Goal: Task Accomplishment & Management: Complete application form

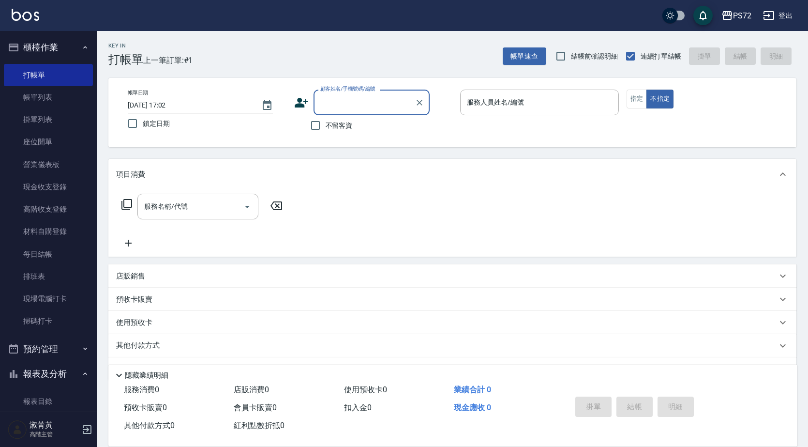
click at [352, 101] on input "顧客姓名/手機號碼/編號" at bounding box center [364, 102] width 93 height 17
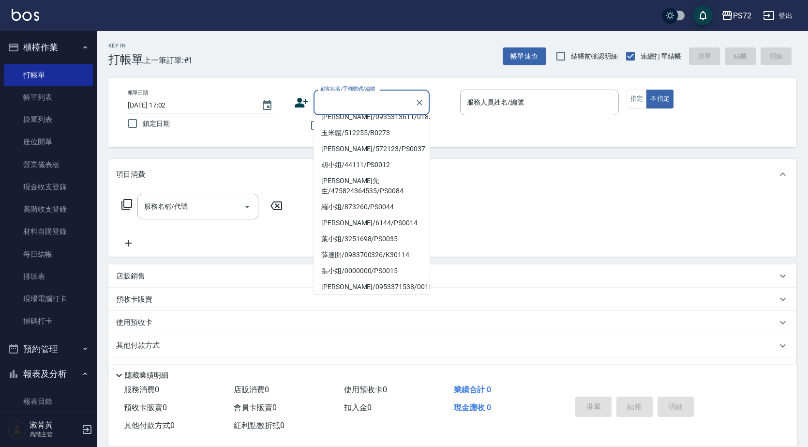
scroll to position [149, 0]
drag, startPoint x: 369, startPoint y: 281, endPoint x: 364, endPoint y: 251, distance: 29.9
click at [367, 294] on li "[PERSON_NAME]/0972877760/K30110" at bounding box center [372, 302] width 116 height 16
type input "[PERSON_NAME]/0972877760/K30110"
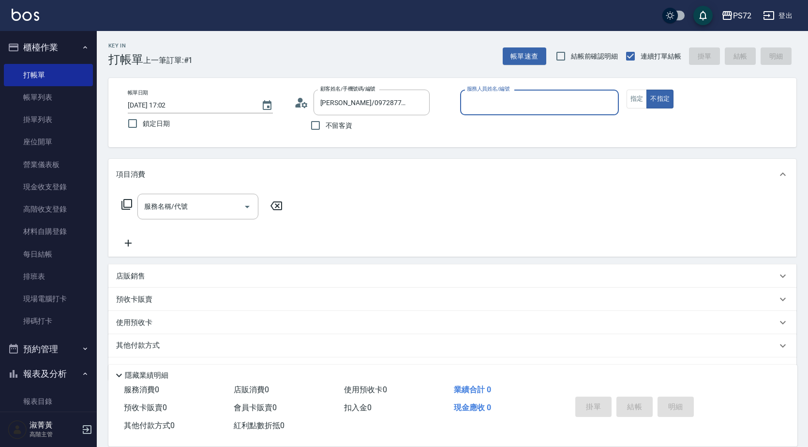
type input "kiwi-3"
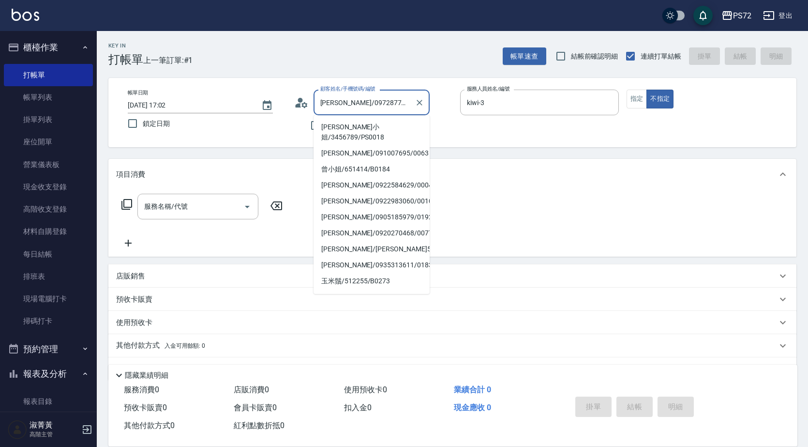
scroll to position [145, 0]
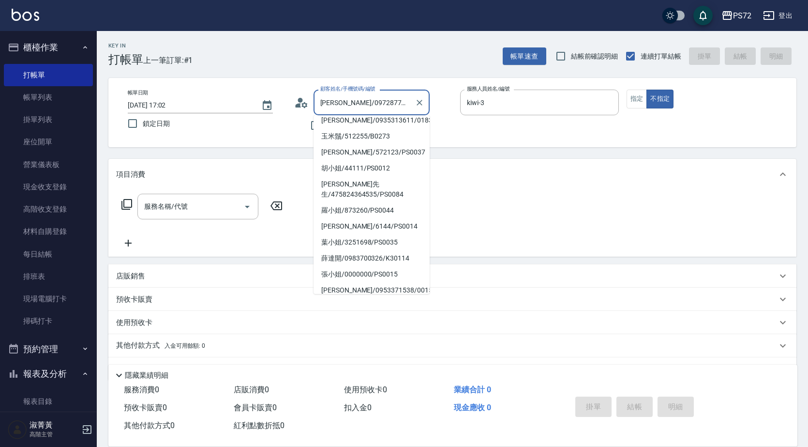
click at [404, 98] on input "[PERSON_NAME]/0972877760/K30110" at bounding box center [364, 102] width 93 height 17
drag, startPoint x: 407, startPoint y: 98, endPoint x: 329, endPoint y: 109, distance: 79.7
click at [329, 109] on input "[PERSON_NAME]/0972877760/K30110" at bounding box center [364, 102] width 93 height 17
type input "蘇"
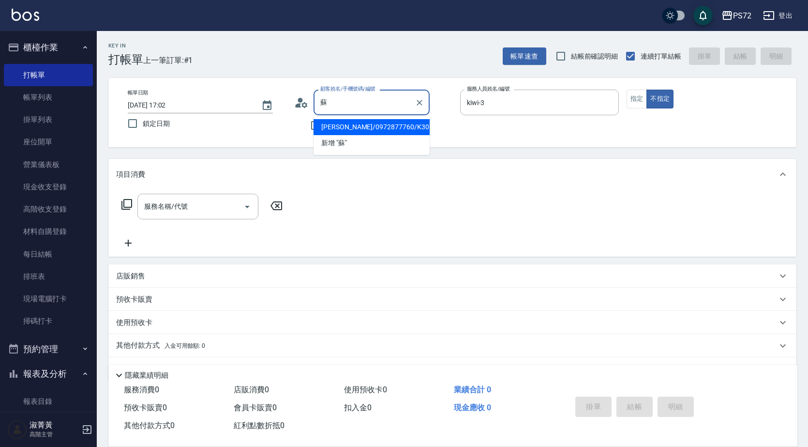
scroll to position [0, 0]
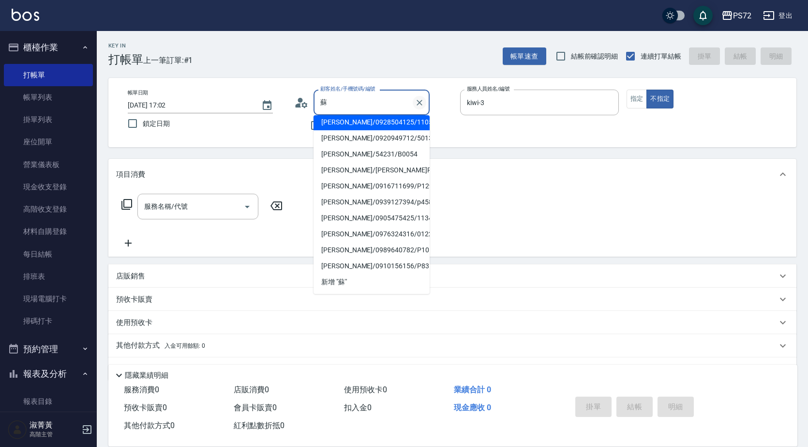
click at [421, 103] on icon "Clear" at bounding box center [420, 103] width 10 height 10
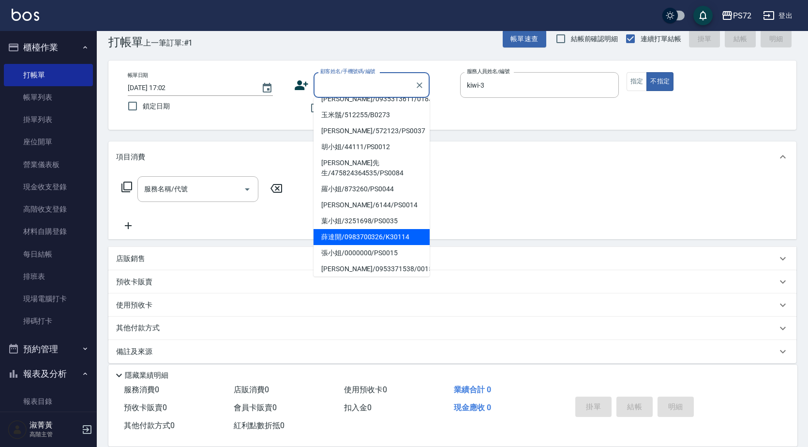
scroll to position [27, 0]
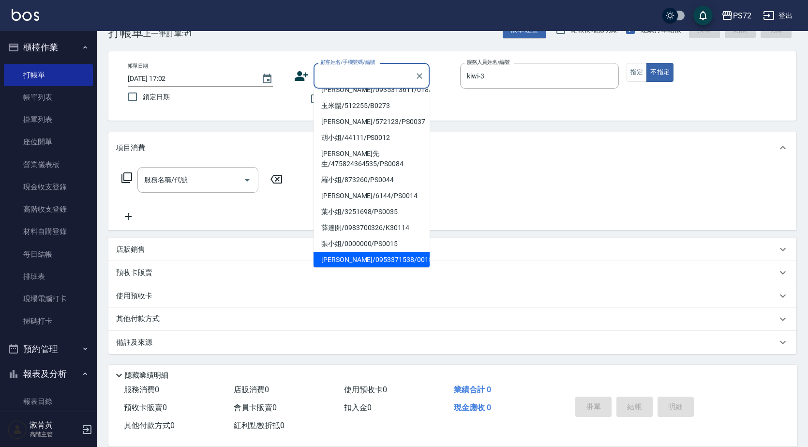
click at [369, 252] on li "[PERSON_NAME]/0953371538/0015" at bounding box center [372, 260] width 116 height 16
type input "[PERSON_NAME]/0953371538/0015"
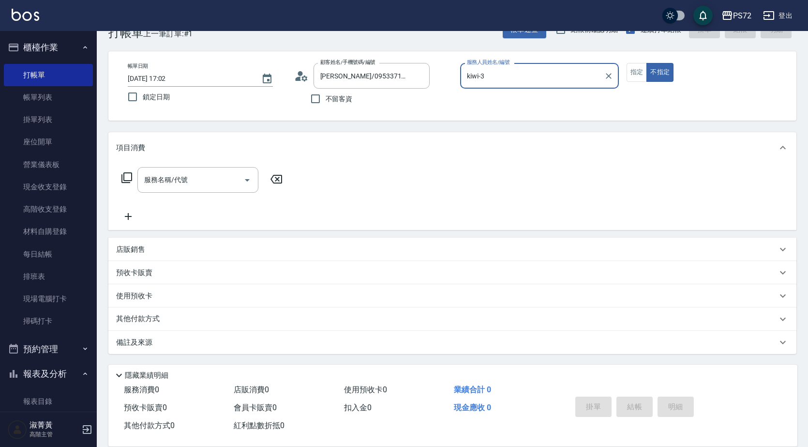
type input "[PERSON_NAME]-1"
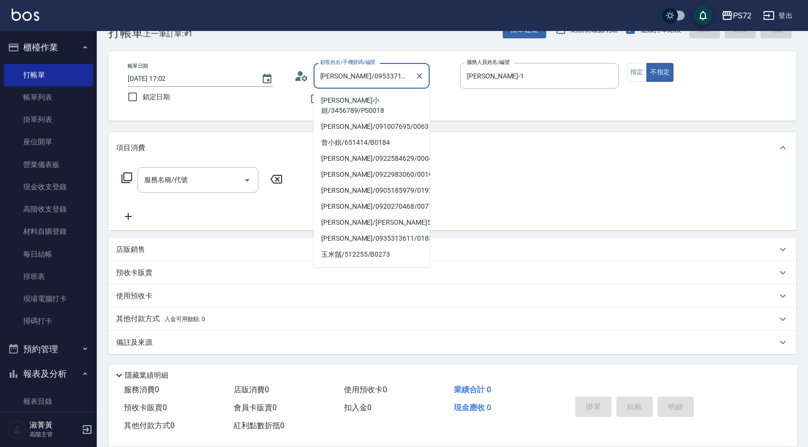
scroll to position [129, 0]
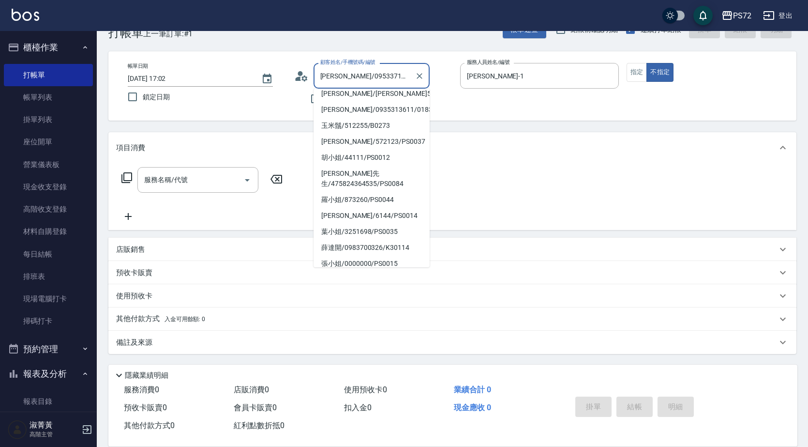
drag, startPoint x: 405, startPoint y: 74, endPoint x: 330, endPoint y: 82, distance: 75.0
click at [330, 82] on input "[PERSON_NAME]/0953371538/0015" at bounding box center [364, 75] width 93 height 17
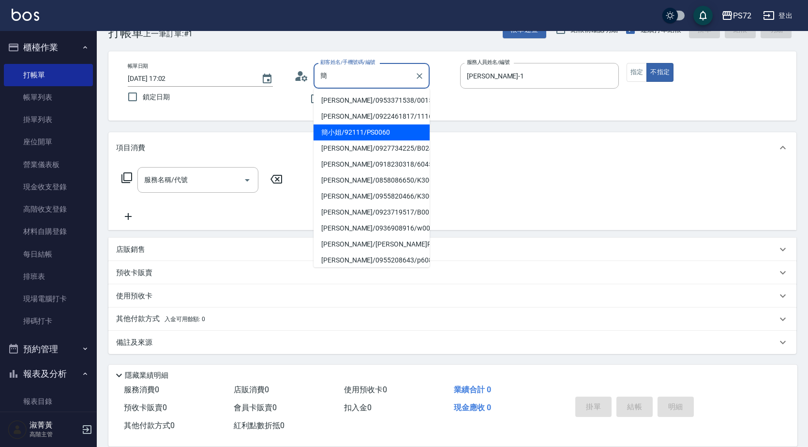
click at [363, 129] on li "簡小姐/92111/PS0060" at bounding box center [372, 132] width 116 height 16
type input "簡小姐/92111/PS0060"
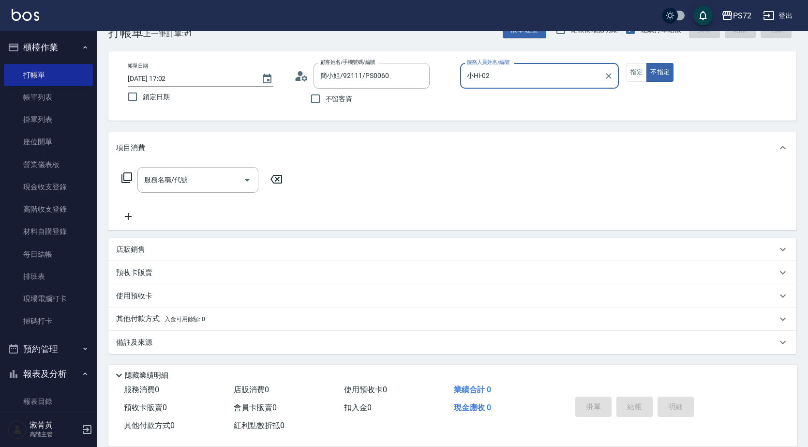
click at [511, 76] on input "小Hi-02" at bounding box center [533, 75] width 136 height 17
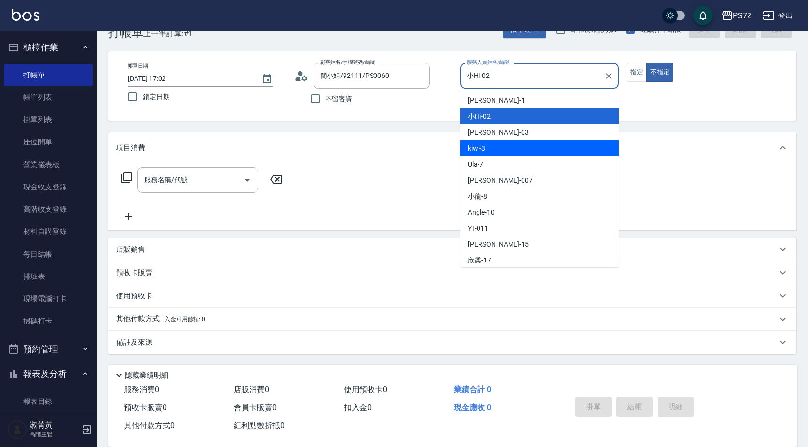
click at [505, 147] on div "kiwi -3" at bounding box center [539, 148] width 159 height 16
type input "kiwi-3"
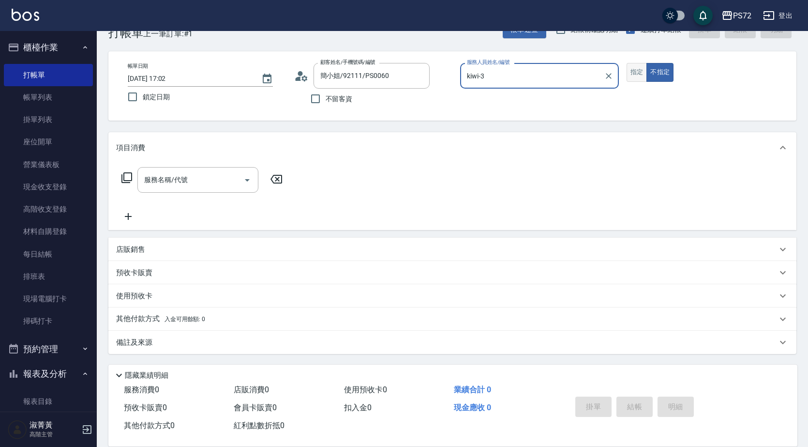
click at [640, 68] on button "指定" at bounding box center [637, 72] width 21 height 19
click at [167, 190] on div "服務名稱/代號" at bounding box center [197, 180] width 121 height 26
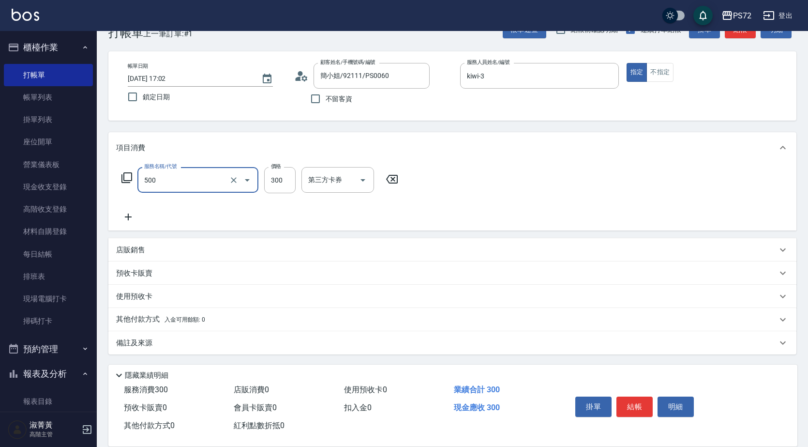
type input "洗髮(A級)(500)"
type input "350"
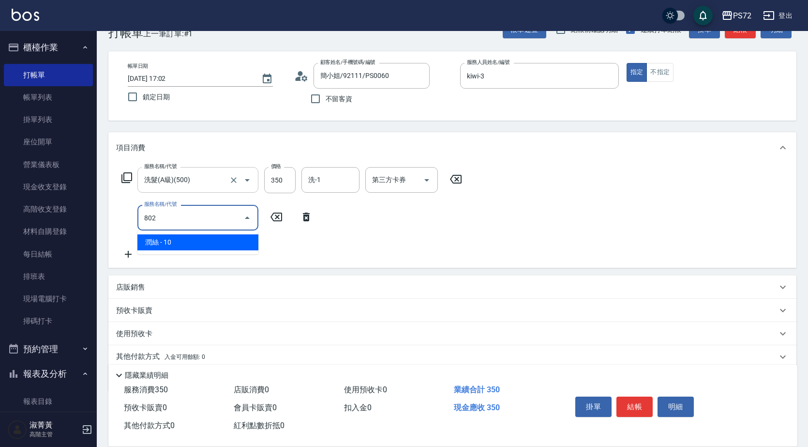
type input "潤絲(802)"
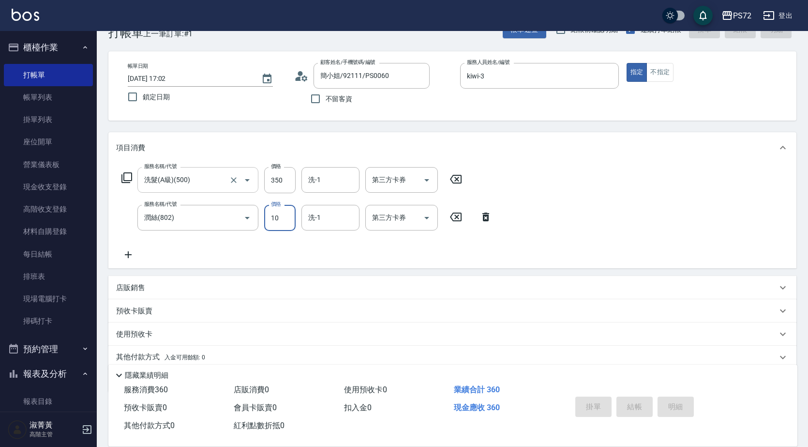
type input "[DATE] 20:04"
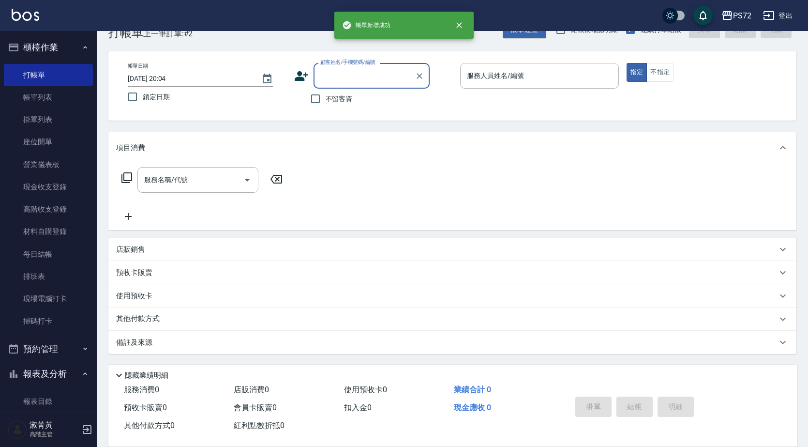
click at [377, 78] on input "顧客姓名/手機號碼/編號" at bounding box center [364, 75] width 93 height 17
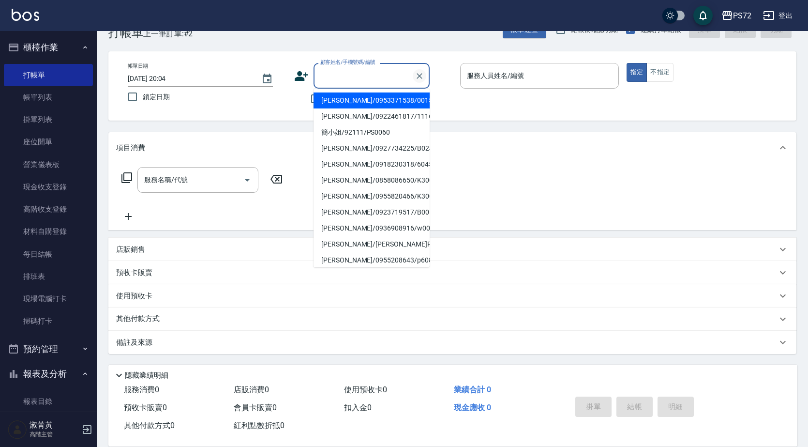
click at [421, 77] on icon "Clear" at bounding box center [420, 76] width 6 height 6
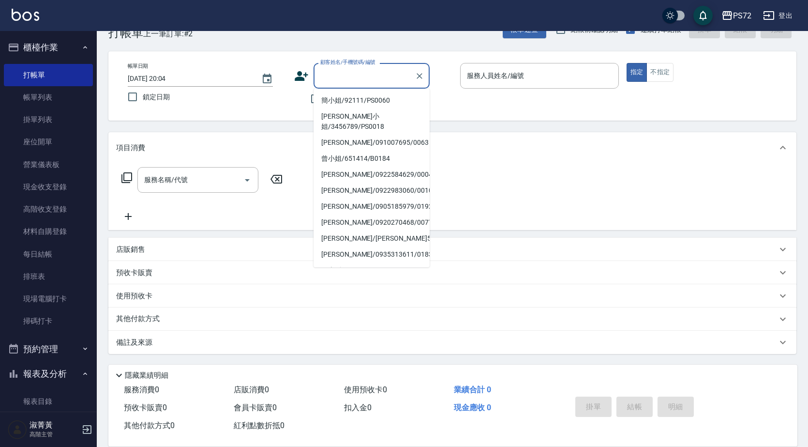
click at [386, 75] on input "顧客姓名/手機號碼/編號" at bounding box center [364, 75] width 93 height 17
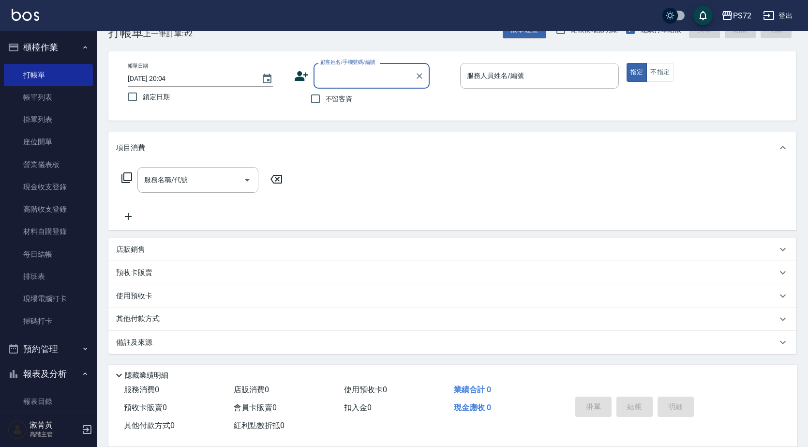
click at [373, 78] on input "顧客姓名/手機號碼/編號" at bounding box center [364, 75] width 93 height 17
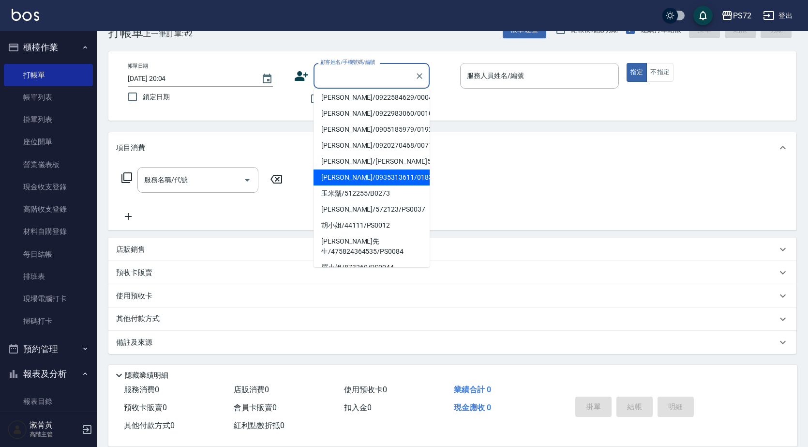
scroll to position [149, 0]
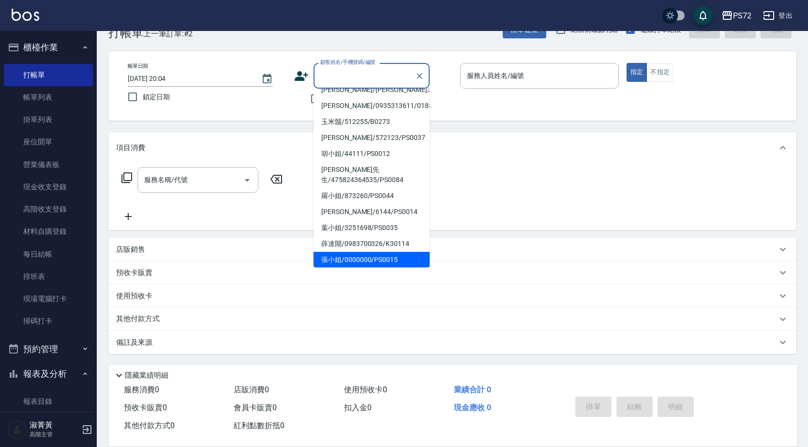
click at [343, 252] on li "張小姐/0000000/PS0015" at bounding box center [372, 260] width 116 height 16
type input "張小姐/0000000/PS0015"
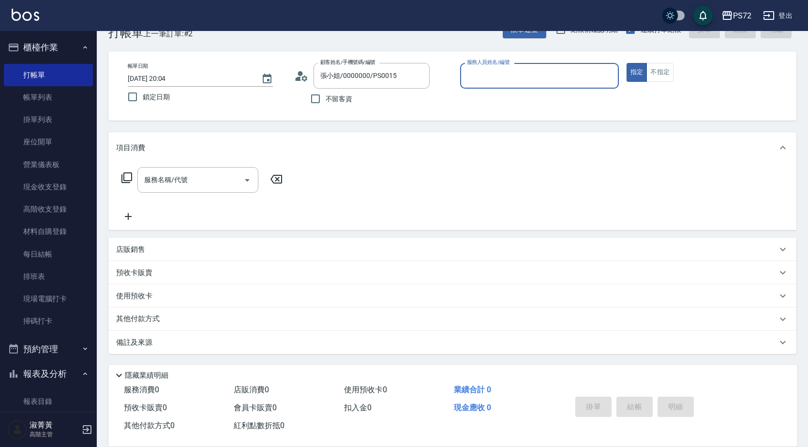
type input "kiwi-3"
click at [385, 75] on input "張小姐/0000000/PS0015" at bounding box center [364, 75] width 93 height 17
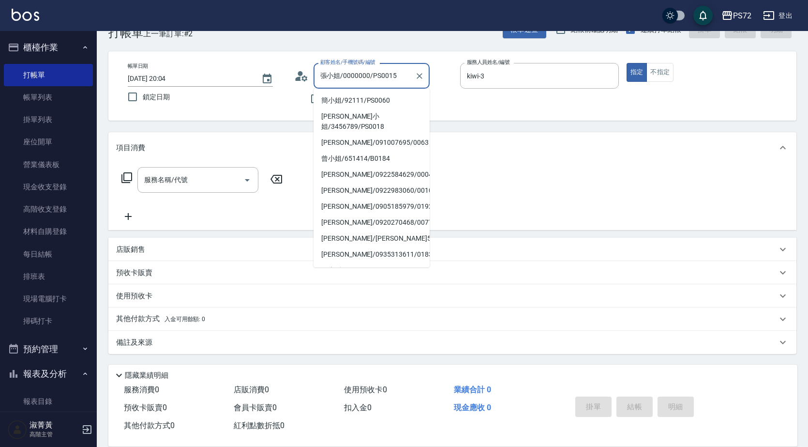
scroll to position [129, 0]
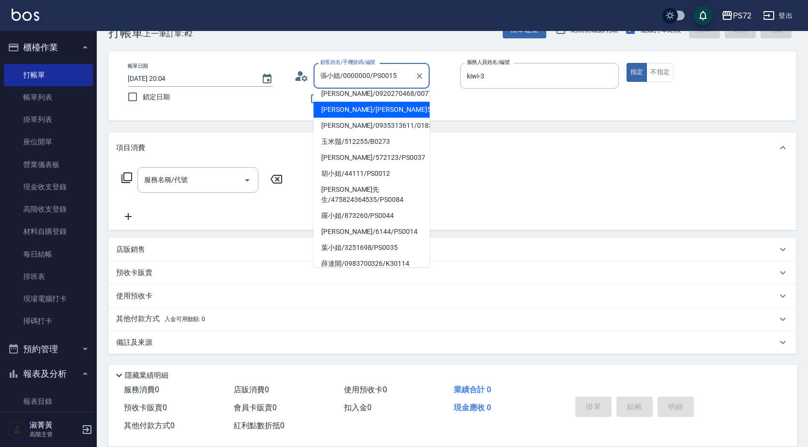
drag, startPoint x: 393, startPoint y: 74, endPoint x: 329, endPoint y: 80, distance: 64.2
click at [329, 80] on input "張小姐/0000000/PS0015" at bounding box center [364, 75] width 93 height 17
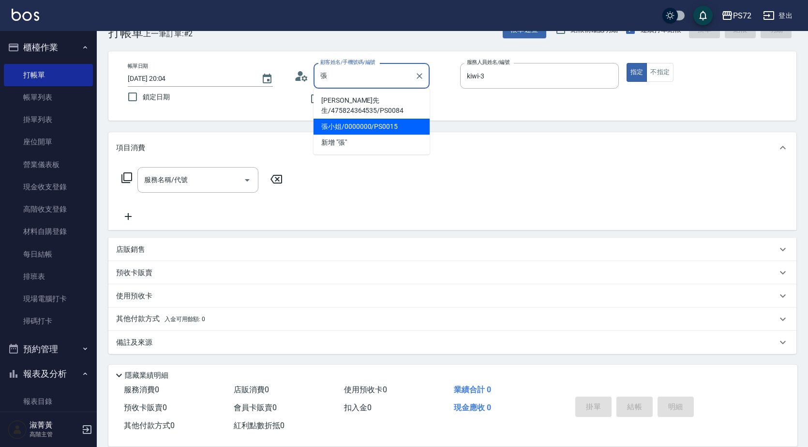
scroll to position [0, 0]
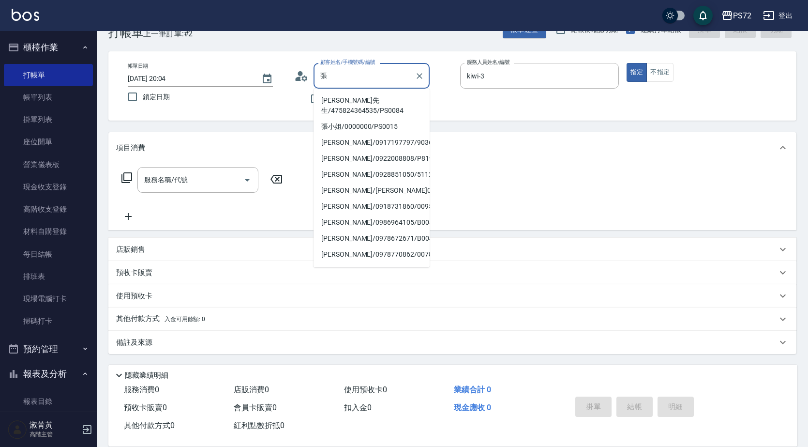
click at [368, 106] on li "[PERSON_NAME]先生/475824364535/PS0084" at bounding box center [372, 105] width 116 height 26
type input "[PERSON_NAME]先生/475824364535/PS0084"
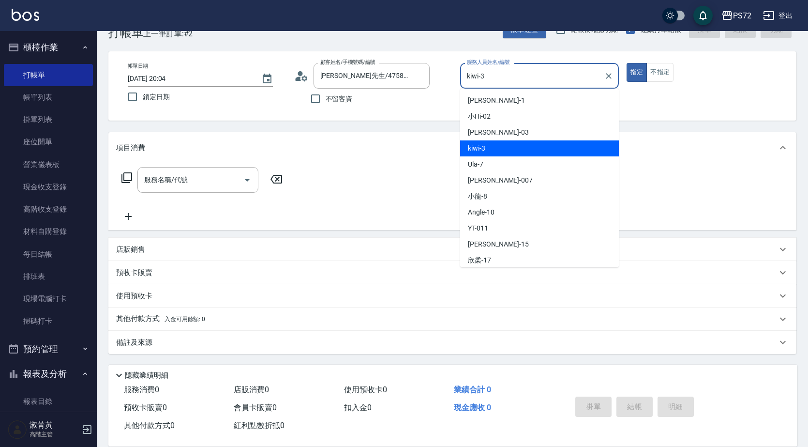
click at [530, 70] on input "kiwi-3" at bounding box center [533, 75] width 136 height 17
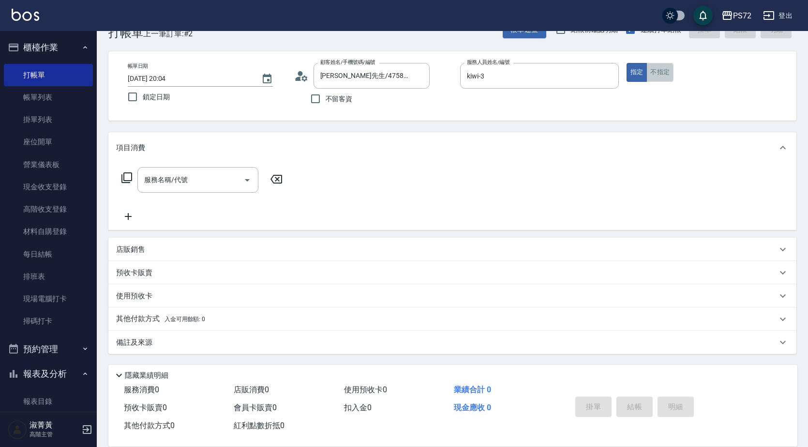
click at [664, 68] on button "不指定" at bounding box center [660, 72] width 27 height 19
click at [216, 174] on input "服務名稱/代號" at bounding box center [191, 179] width 98 height 17
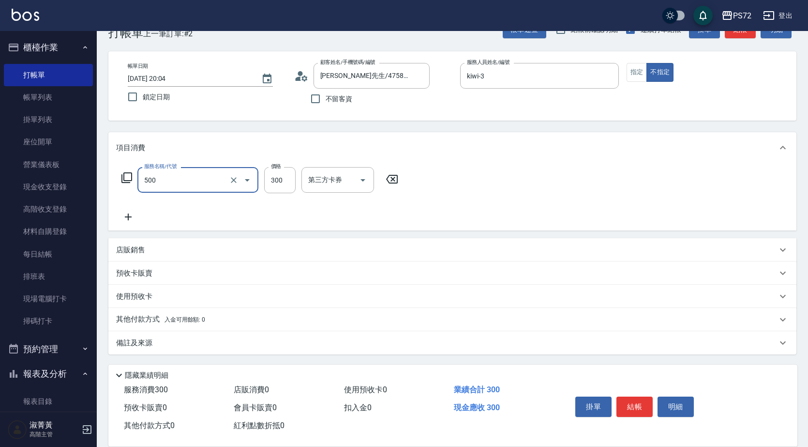
type input "洗髮(A級)(500)"
type input "350"
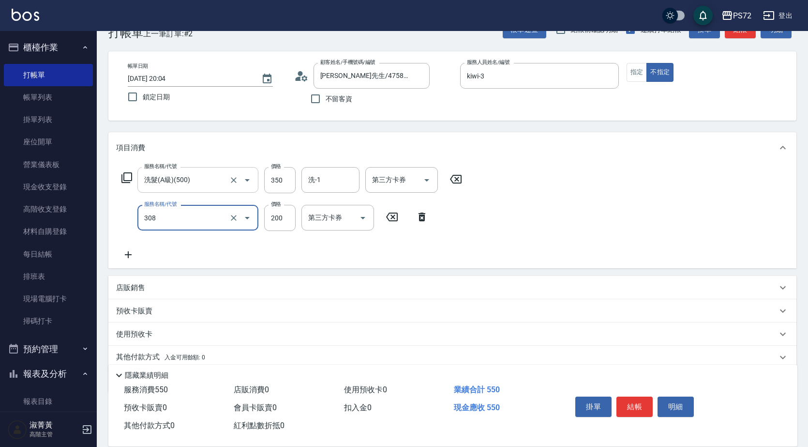
type input "學生剪髮(UP)(308)"
type input "350"
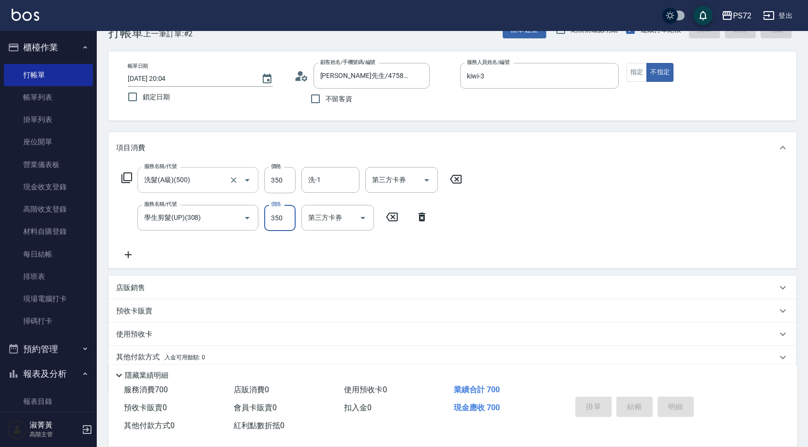
type input "[DATE] 20:05"
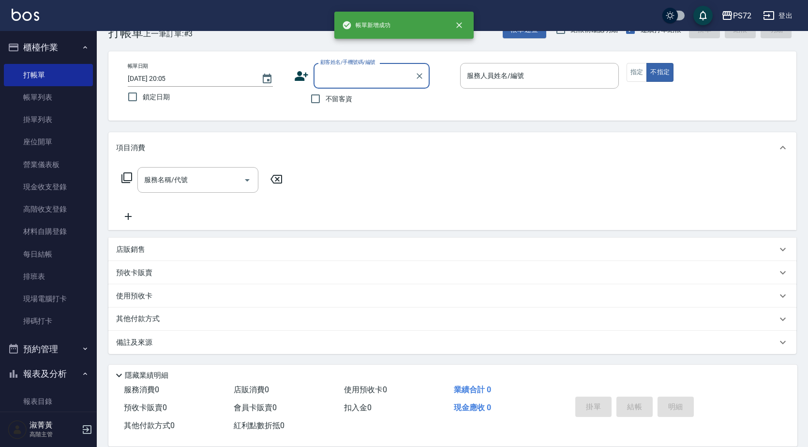
click at [393, 76] on input "顧客姓名/手機號碼/編號" at bounding box center [364, 75] width 93 height 17
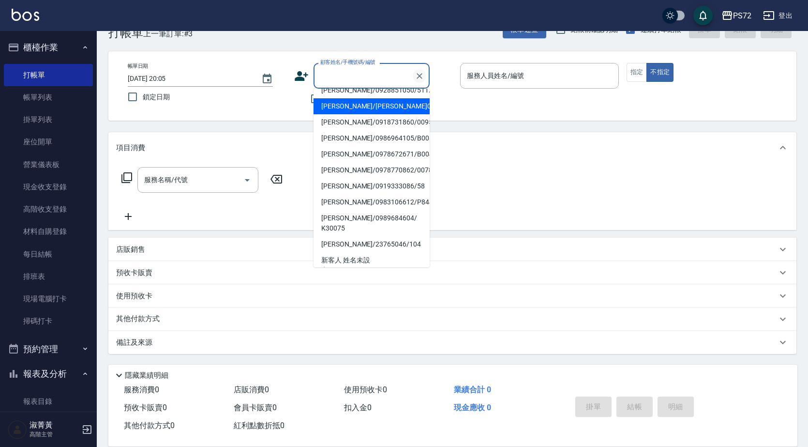
scroll to position [149, 0]
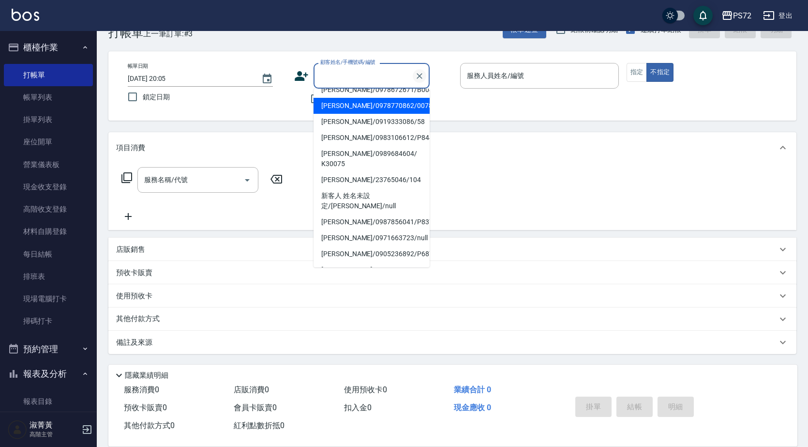
click at [422, 71] on icon "Clear" at bounding box center [420, 76] width 10 height 10
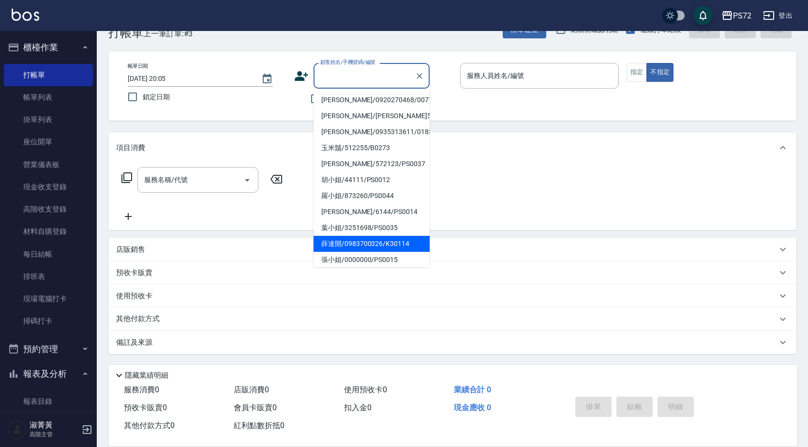
click at [368, 236] on li "薛達開/0983700326/K30114" at bounding box center [372, 244] width 116 height 16
type input "薛達開/0983700326/K30114"
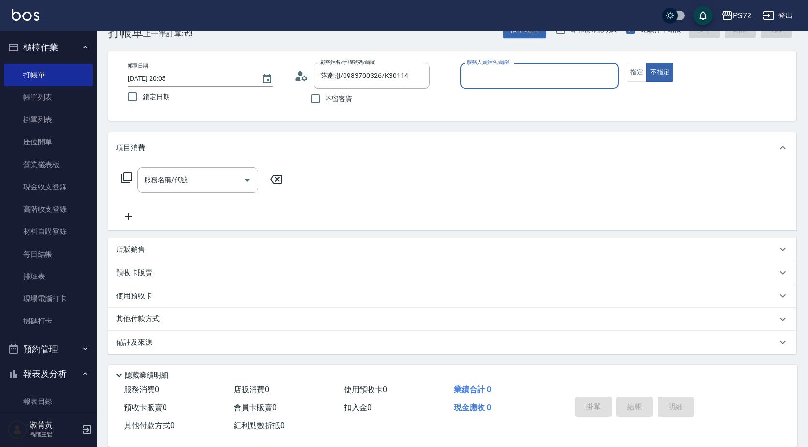
type input "kiwi-3"
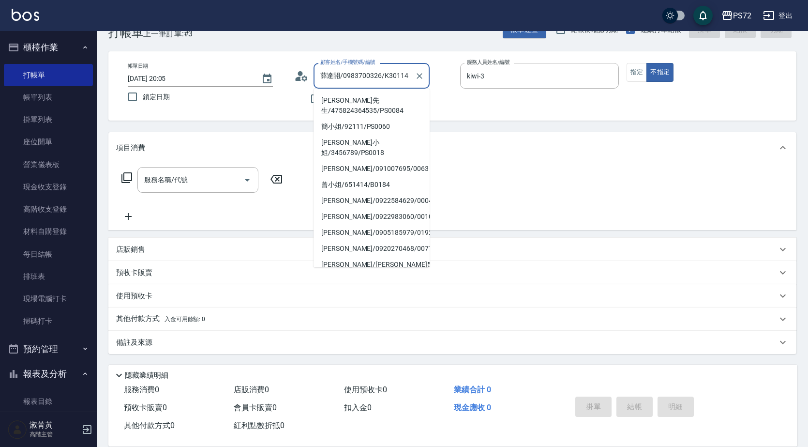
scroll to position [113, 0]
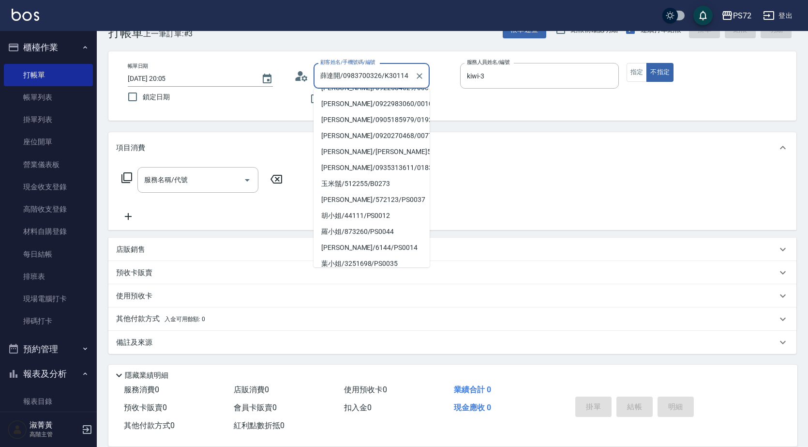
drag, startPoint x: 409, startPoint y: 73, endPoint x: 326, endPoint y: 83, distance: 84.3
click at [326, 83] on input "薛達開/0983700326/K30114" at bounding box center [364, 75] width 93 height 17
type input "薛"
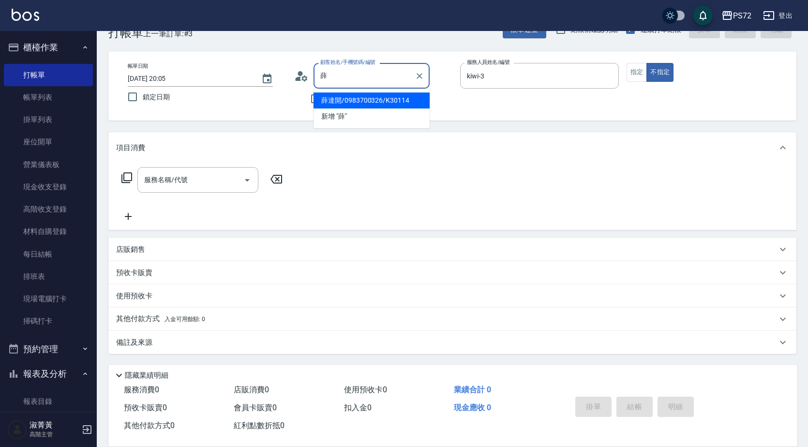
scroll to position [0, 0]
click at [423, 71] on icon "Clear" at bounding box center [420, 76] width 10 height 10
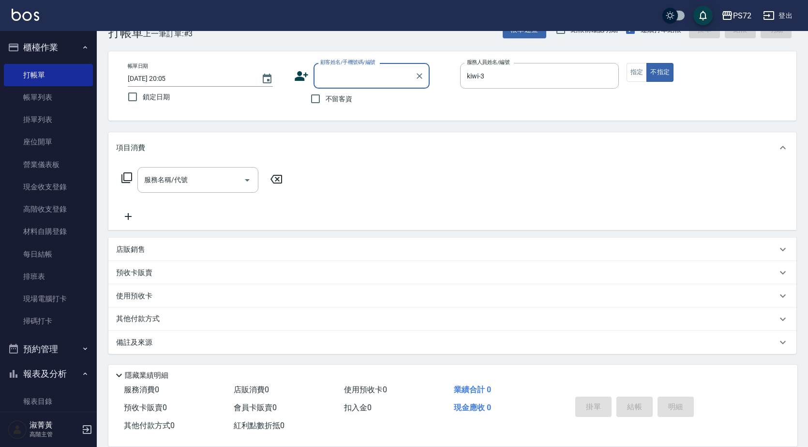
click at [345, 76] on input "顧客姓名/手機號碼/編號" at bounding box center [364, 75] width 93 height 17
click at [345, 76] on input "顧客姓名/手機號碼/編號" at bounding box center [359, 75] width 83 height 17
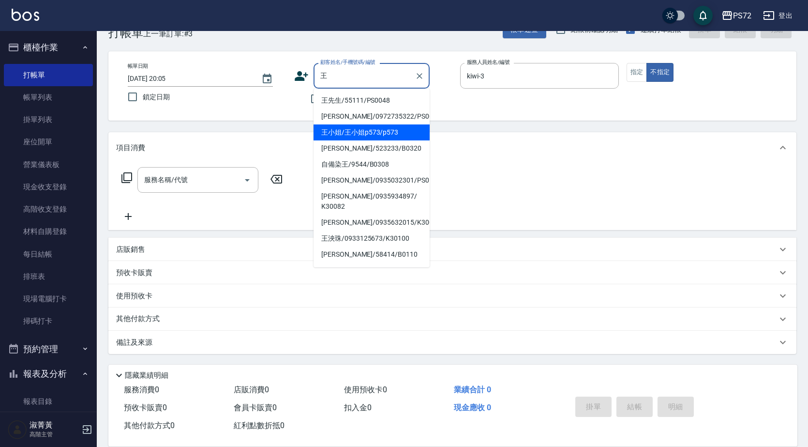
click at [400, 134] on li "王小姐/王小姐p573/p573" at bounding box center [372, 132] width 116 height 16
type input "王小姐/王小姐p573/p573"
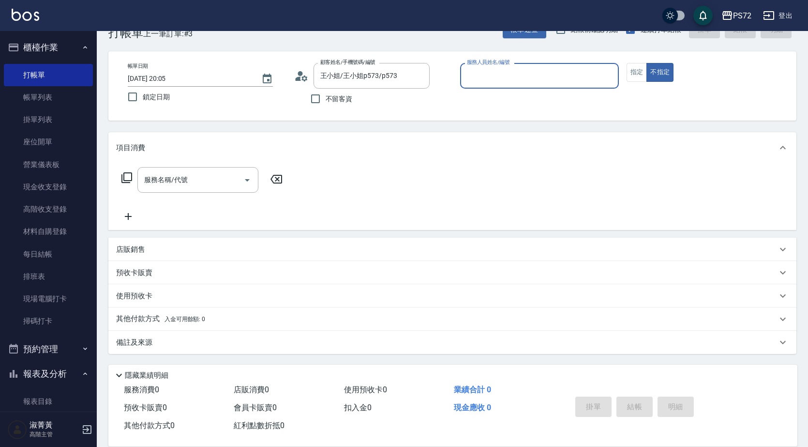
click at [505, 81] on input "服務人員姓名/編號" at bounding box center [540, 75] width 150 height 17
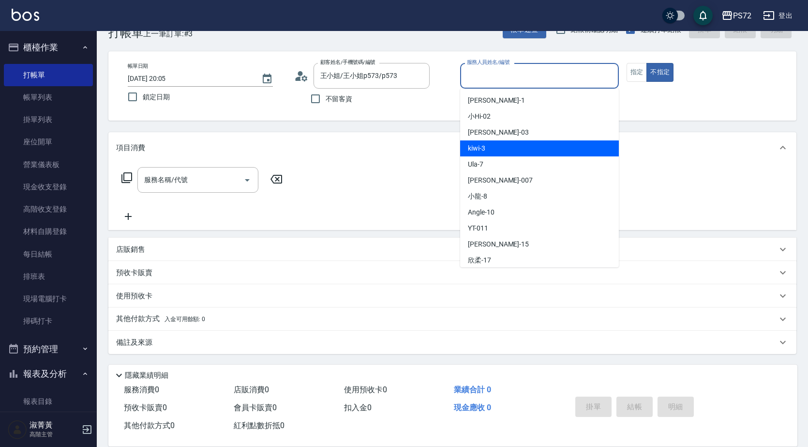
click at [499, 143] on div "kiwi -3" at bounding box center [539, 148] width 159 height 16
type input "kiwi-3"
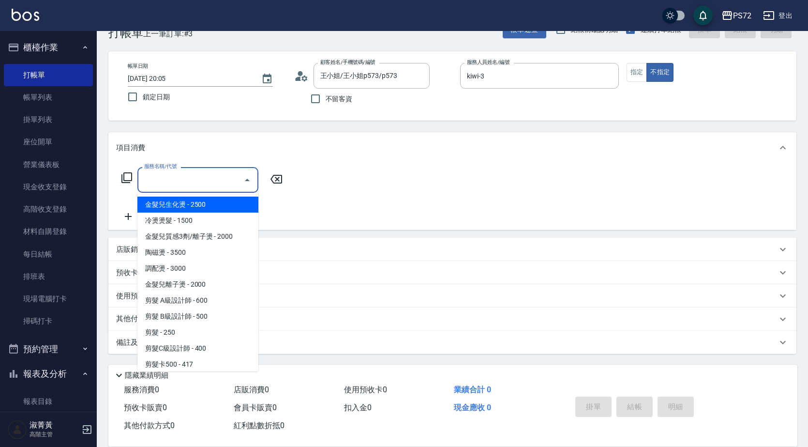
click at [150, 178] on input "服務名稱/代號" at bounding box center [191, 179] width 98 height 17
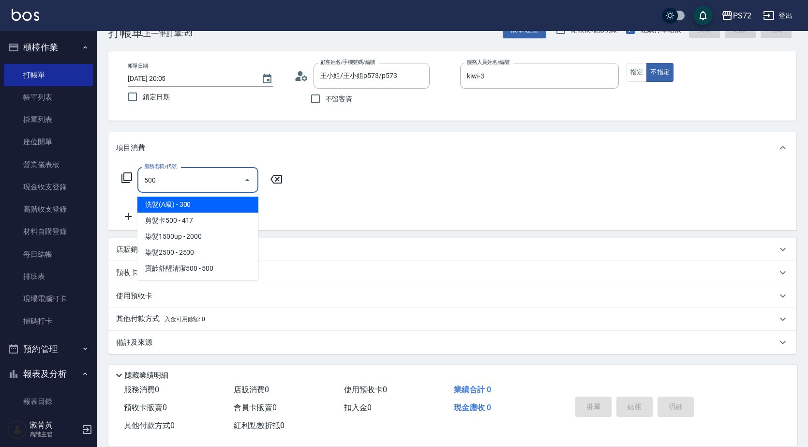
type input "洗髮(A級)(500)"
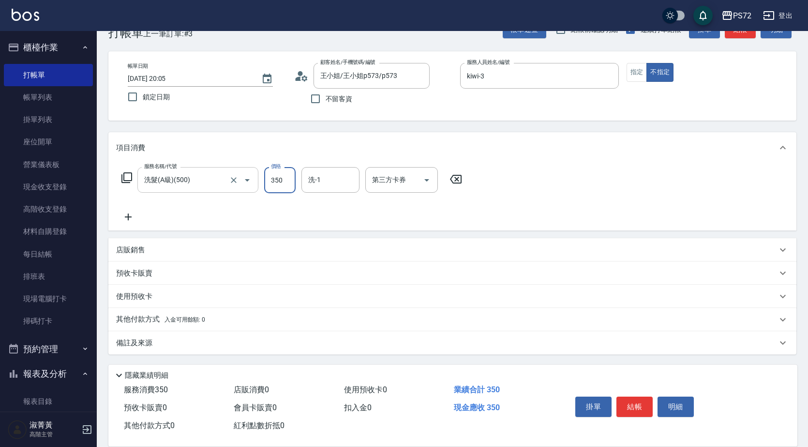
type input "350"
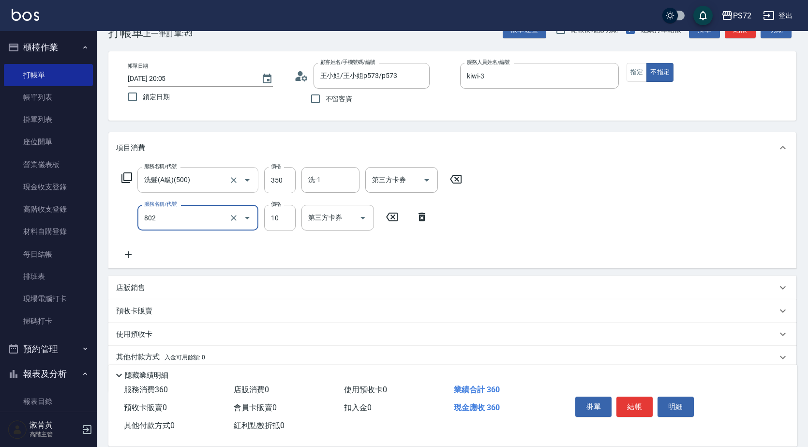
type input "潤絲(802)"
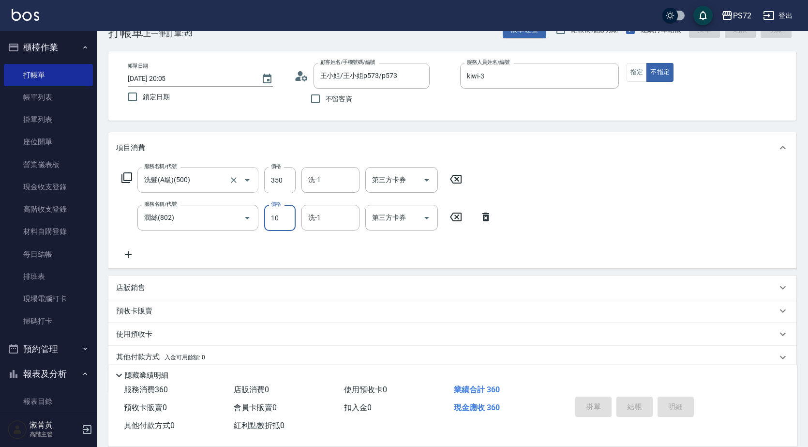
type input "[DATE] 20:06"
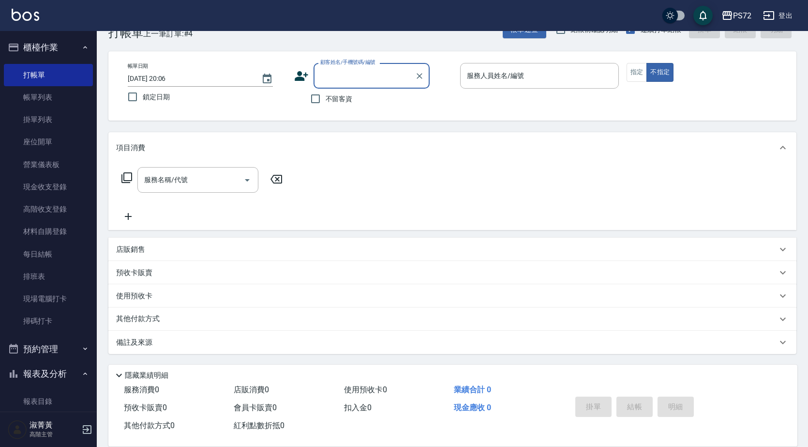
drag, startPoint x: 368, startPoint y: 91, endPoint x: 371, endPoint y: 85, distance: 6.7
click at [371, 86] on div "顧客姓名/手機號碼/編號 顧客姓名/手機號碼/編號 不留客資" at bounding box center [373, 86] width 159 height 46
click at [373, 81] on input "顧客姓名/手機號碼/編號" at bounding box center [364, 75] width 93 height 17
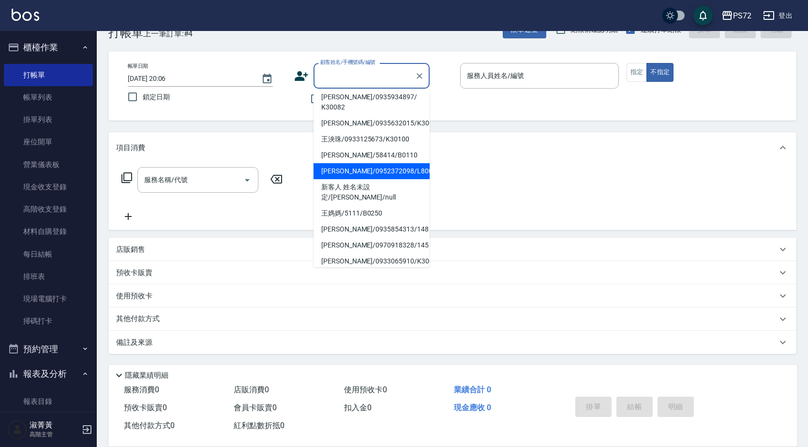
scroll to position [149, 0]
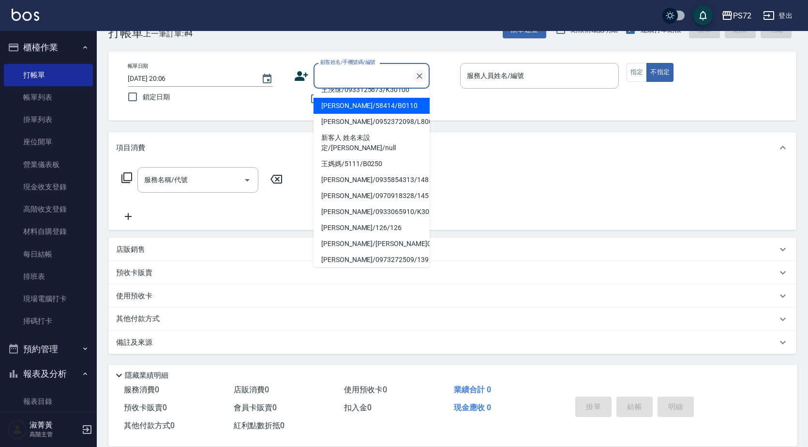
drag, startPoint x: 418, startPoint y: 78, endPoint x: 413, endPoint y: 76, distance: 5.7
click at [415, 77] on icon "Clear" at bounding box center [420, 76] width 10 height 10
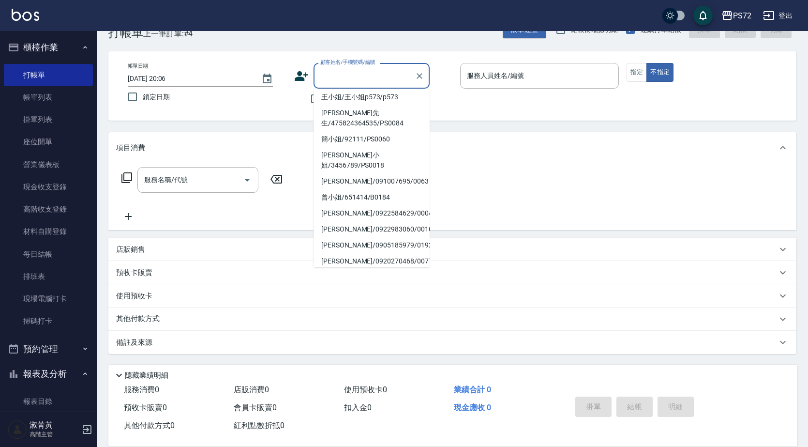
scroll to position [0, 0]
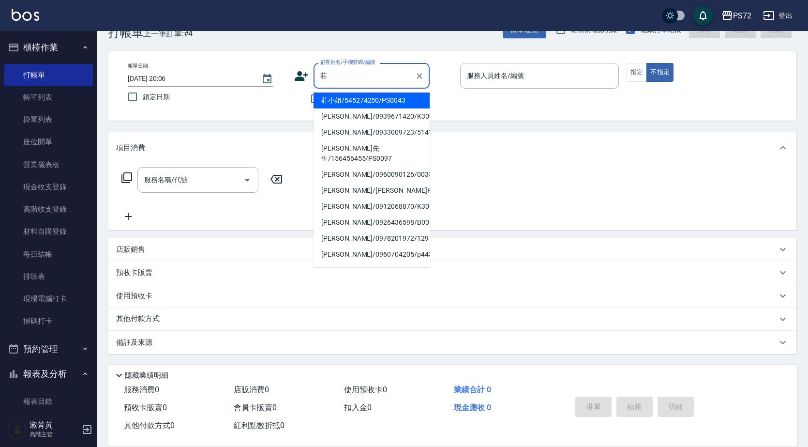
click at [363, 99] on li "莊小姐/545274250/PS0043" at bounding box center [372, 100] width 116 height 16
type input "莊小姐/545274250/PS0043"
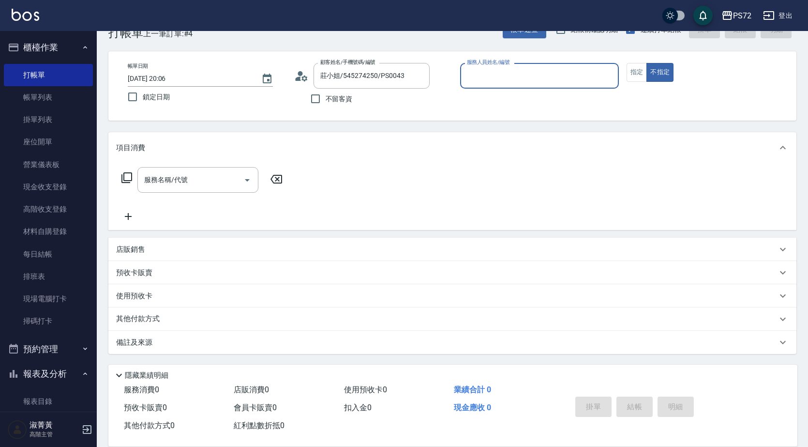
type input "kiwi-3"
click at [489, 86] on div "kiwi-3 服務人員姓名/編號" at bounding box center [539, 76] width 159 height 26
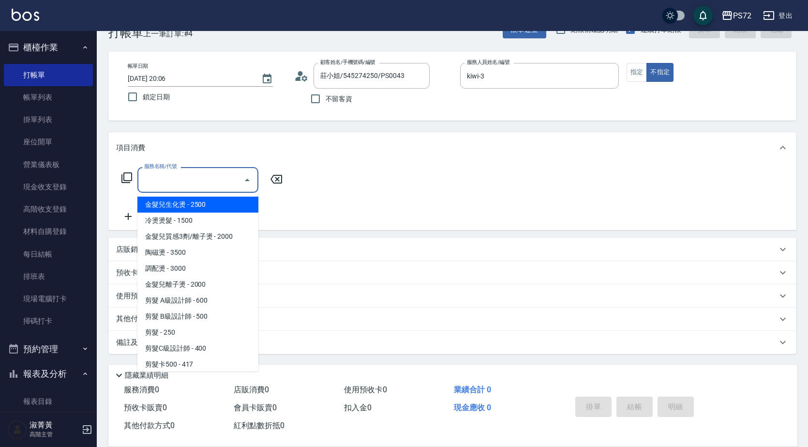
click at [225, 177] on input "服務名稱/代號" at bounding box center [191, 179] width 98 height 17
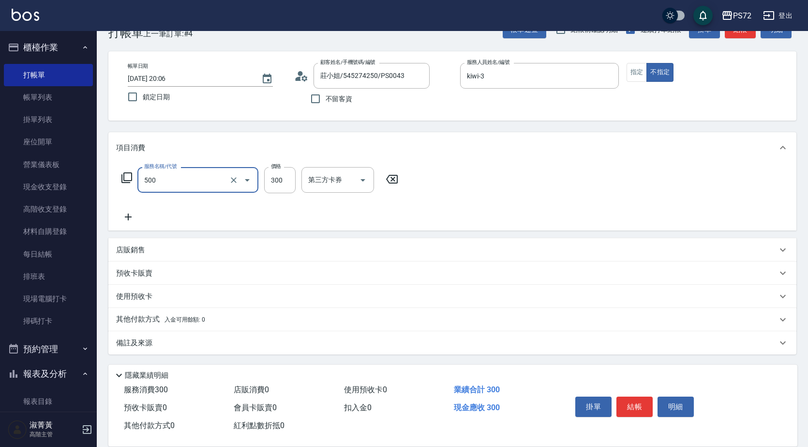
type input "洗髮(A級)(500)"
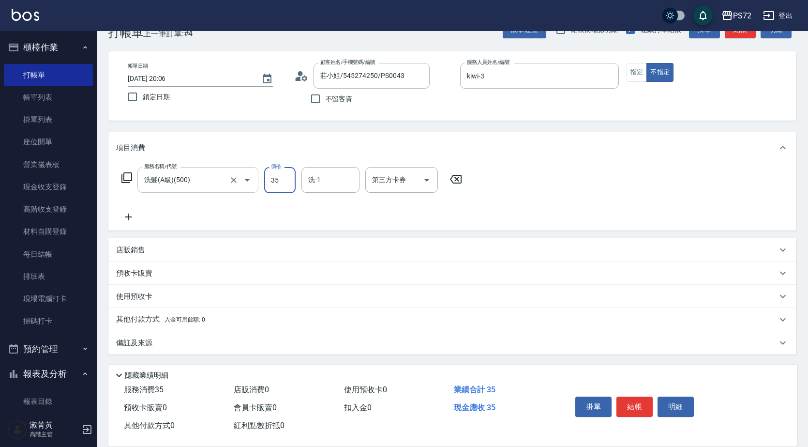
type input "350"
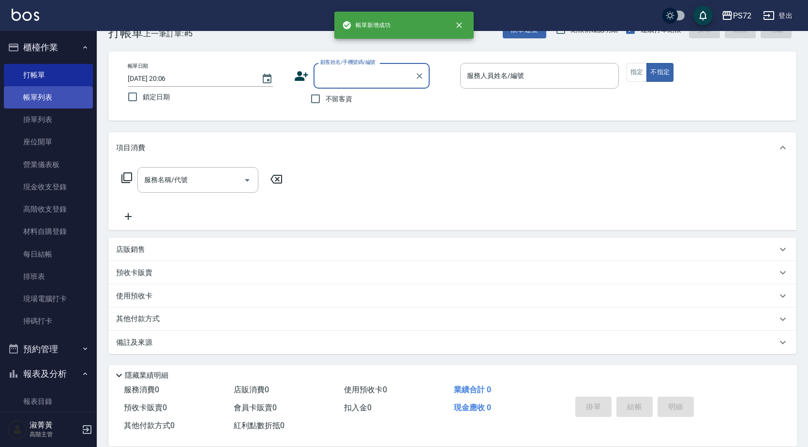
click at [60, 101] on link "帳單列表" at bounding box center [48, 97] width 89 height 22
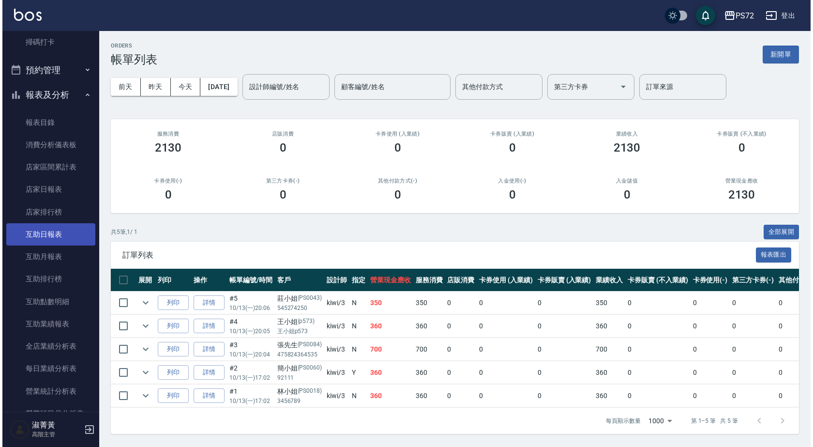
scroll to position [339, 0]
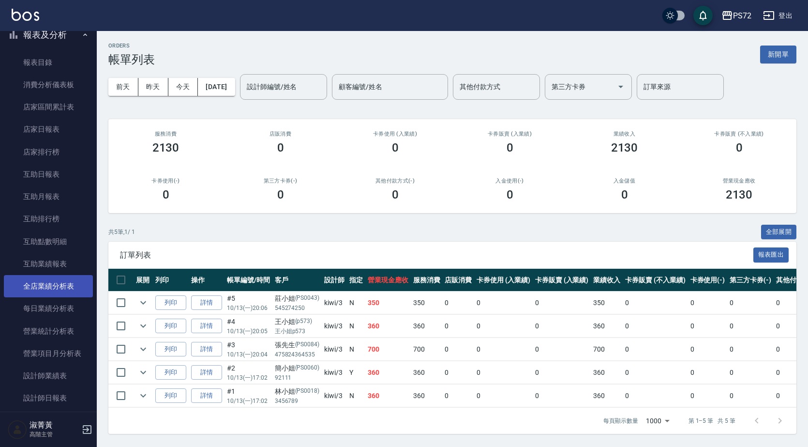
click at [57, 287] on link "全店業績分析表" at bounding box center [48, 286] width 89 height 22
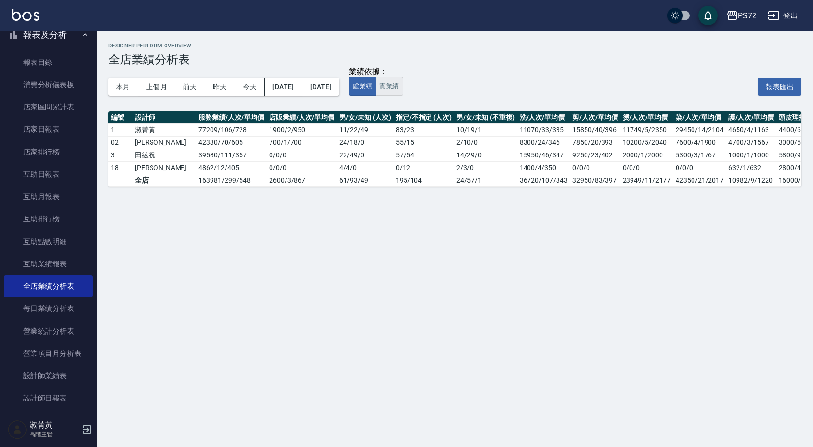
click at [403, 88] on button "實業績" at bounding box center [389, 86] width 27 height 19
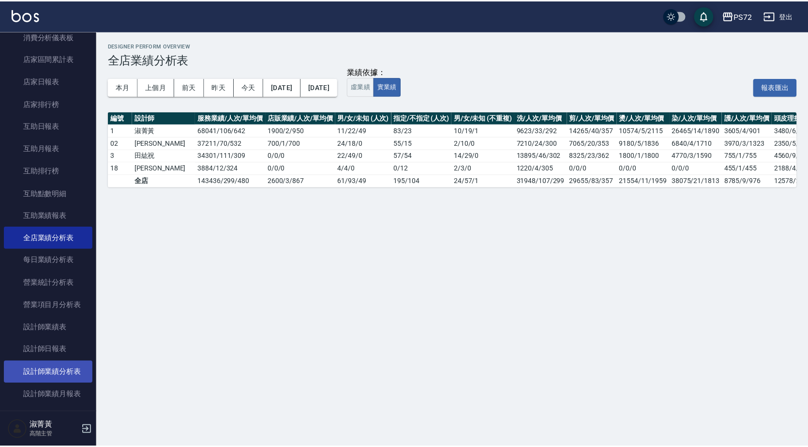
scroll to position [436, 0]
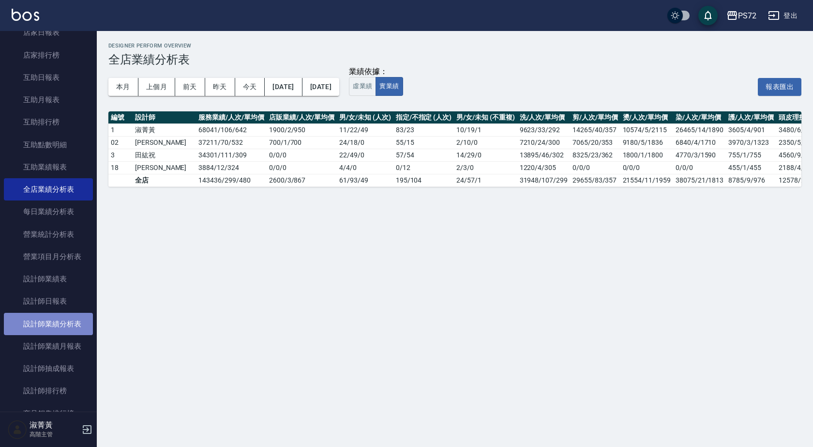
click at [75, 326] on link "設計師業績分析表" at bounding box center [48, 324] width 89 height 22
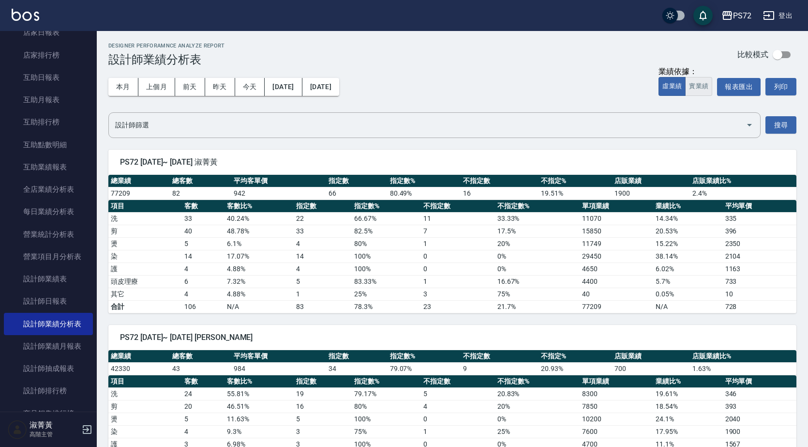
click at [704, 87] on button "實業績" at bounding box center [698, 86] width 27 height 19
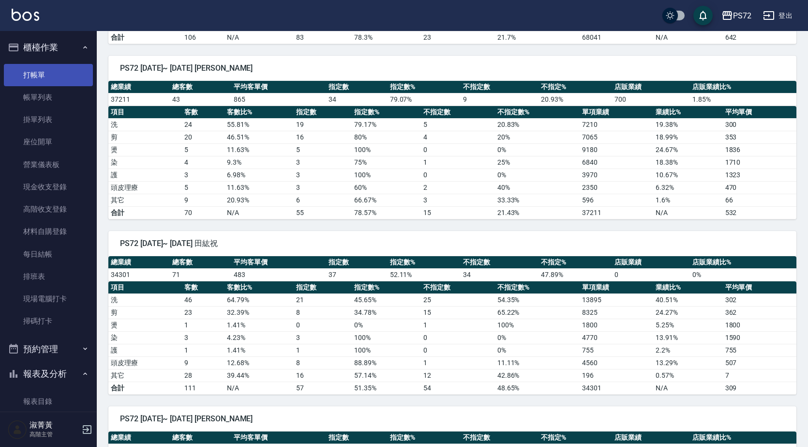
click at [68, 68] on link "打帳單" at bounding box center [48, 75] width 89 height 22
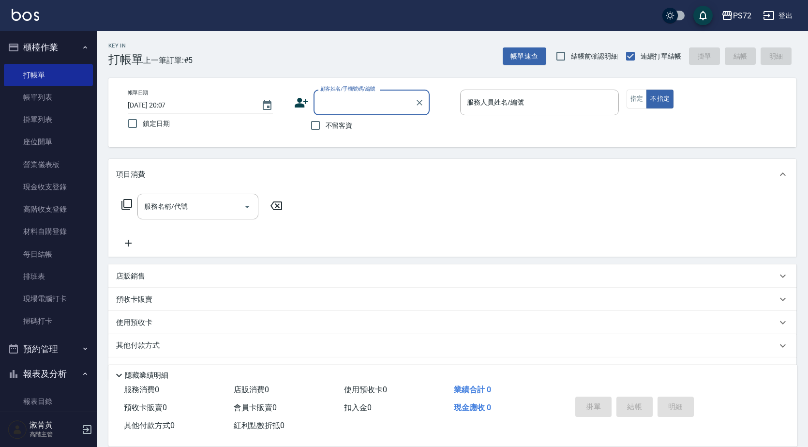
click at [386, 106] on input "顧客姓名/手機號碼/編號" at bounding box center [364, 102] width 93 height 17
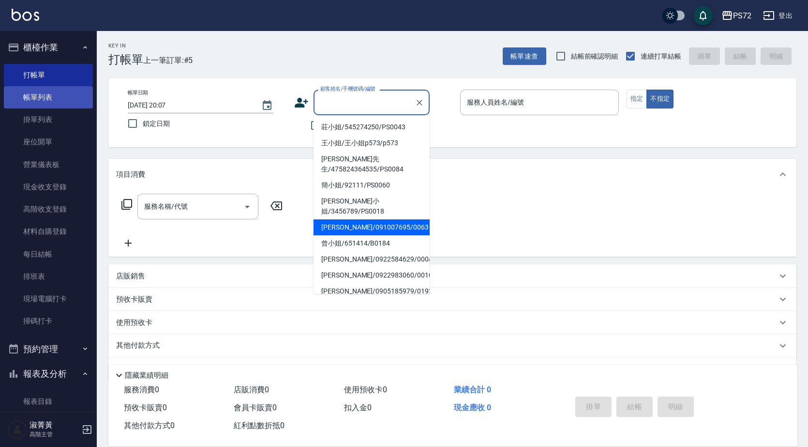
click at [50, 95] on link "帳單列表" at bounding box center [48, 97] width 89 height 22
